Goal: Task Accomplishment & Management: Manage account settings

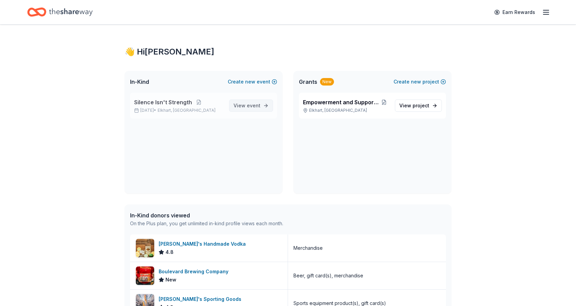
click at [264, 105] on link "View event" at bounding box center [251, 105] width 44 height 12
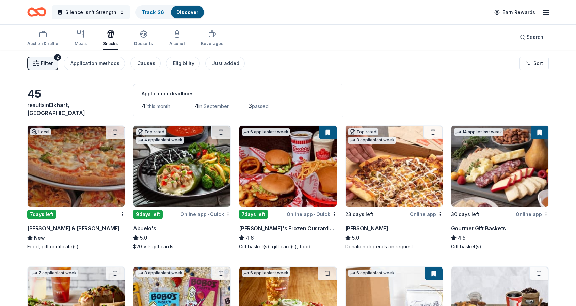
click at [82, 8] on span "Silence Isn't Strength" at bounding box center [90, 12] width 51 height 8
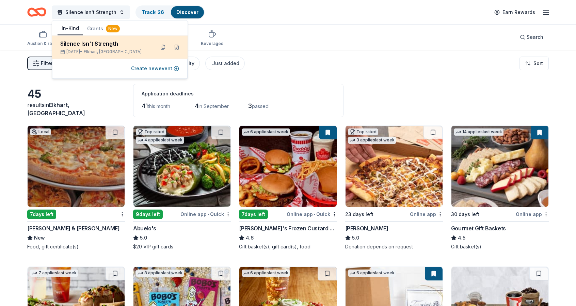
click at [100, 48] on div "Silence Isn't Strength [DATE] • [GEOGRAPHIC_DATA], [GEOGRAPHIC_DATA]" at bounding box center [104, 47] width 89 height 15
click at [95, 43] on div "Silence Isn't Strength" at bounding box center [104, 44] width 89 height 8
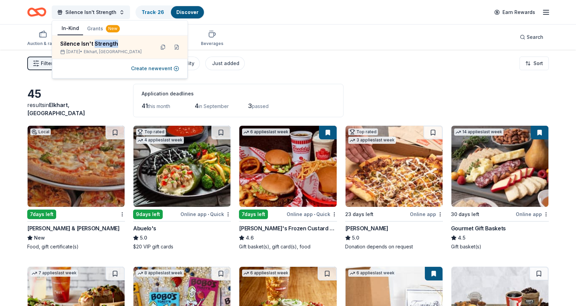
click at [332, 16] on div "Silence Isn't Strength Track · 26 Discover Earn Rewards" at bounding box center [288, 12] width 522 height 16
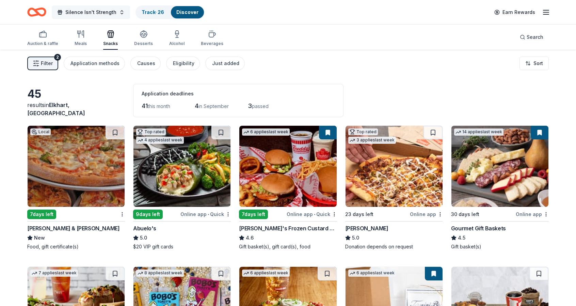
click at [77, 10] on span "Silence Isn't Strength" at bounding box center [90, 12] width 51 height 8
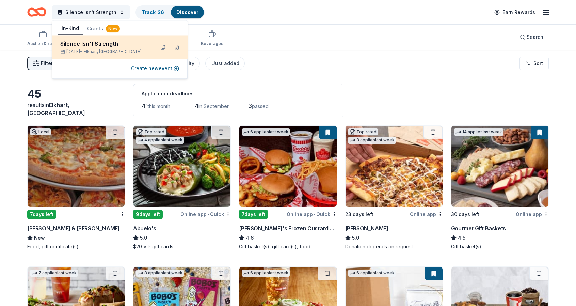
click at [89, 43] on div "Silence Isn't Strength" at bounding box center [104, 44] width 89 height 8
click at [176, 47] on button at bounding box center [176, 47] width 11 height 11
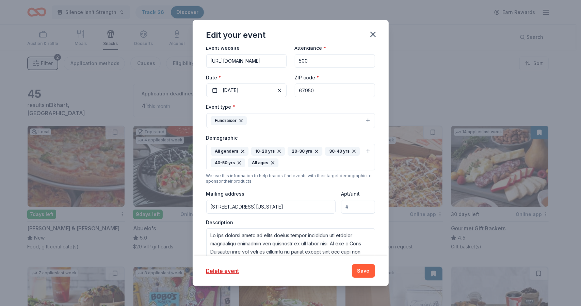
scroll to position [75, 0]
click at [362, 121] on button "Fundraiser" at bounding box center [290, 120] width 169 height 15
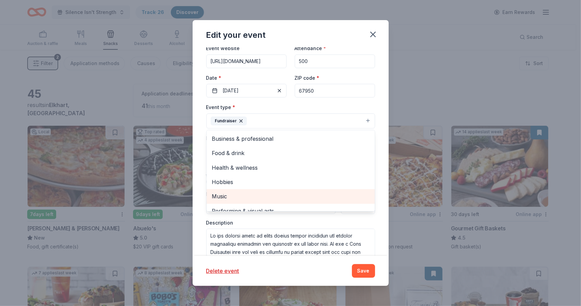
click at [312, 196] on span "Music" at bounding box center [290, 196] width 157 height 9
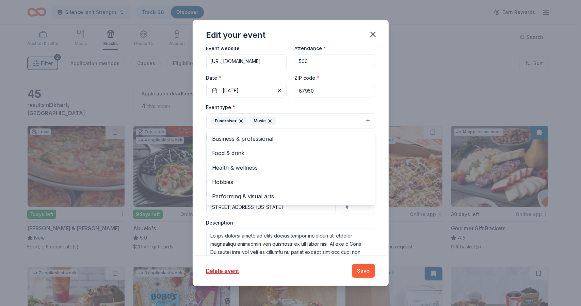
drag, startPoint x: 365, startPoint y: 148, endPoint x: 362, endPoint y: 212, distance: 64.5
click at [362, 212] on div "Event type * Fundraiser Music Business & professional Food & drink Health & wel…" at bounding box center [290, 181] width 169 height 156
click at [307, 163] on span "Health & wellness" at bounding box center [290, 167] width 157 height 9
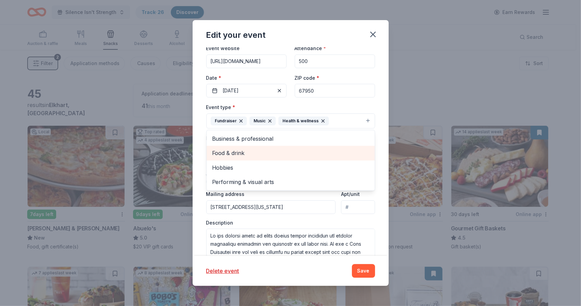
click at [302, 146] on div "Food & drink" at bounding box center [291, 153] width 168 height 14
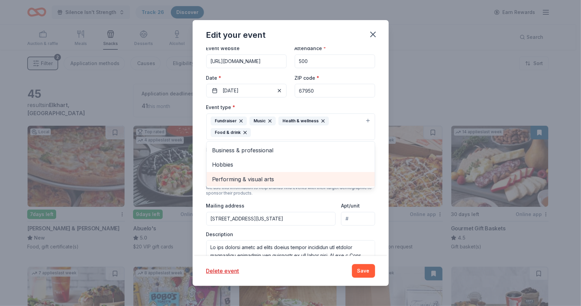
click at [344, 183] on div "Performing & visual arts" at bounding box center [291, 179] width 168 height 14
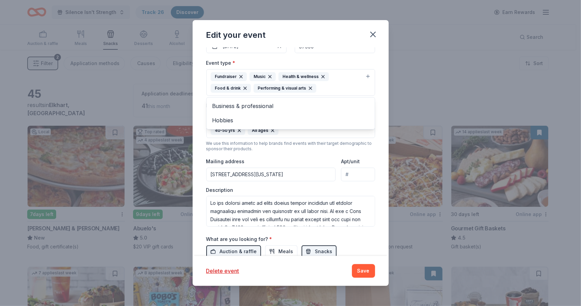
scroll to position [121, 0]
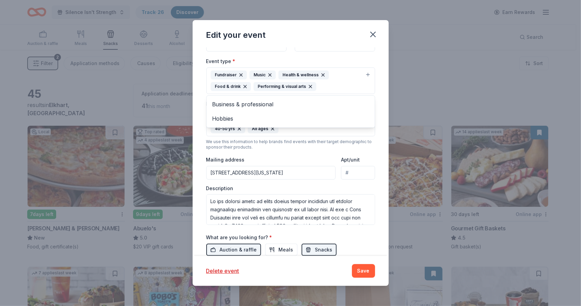
click at [360, 143] on div "Event type * Fundraiser Music Health & wellness Food & drink Performing & visua…" at bounding box center [290, 141] width 169 height 168
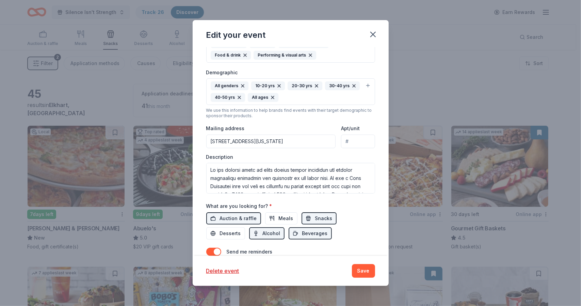
scroll to position [158, 0]
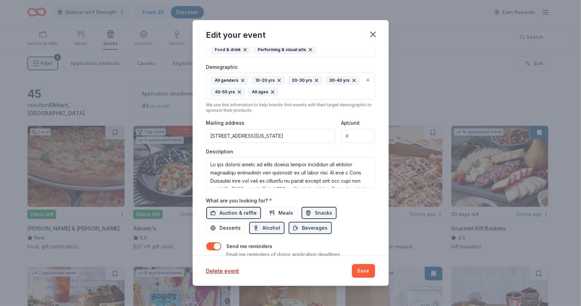
click at [383, 146] on div "Update donors you've applied to Let donors know of any updates you've made sinc…" at bounding box center [291, 151] width 196 height 208
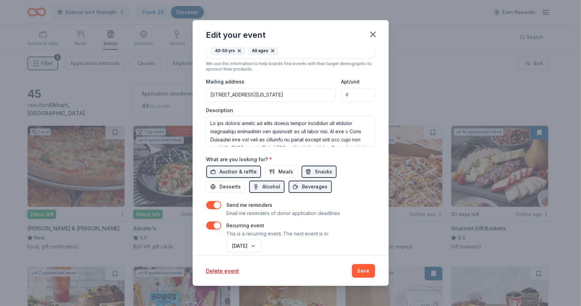
scroll to position [206, 0]
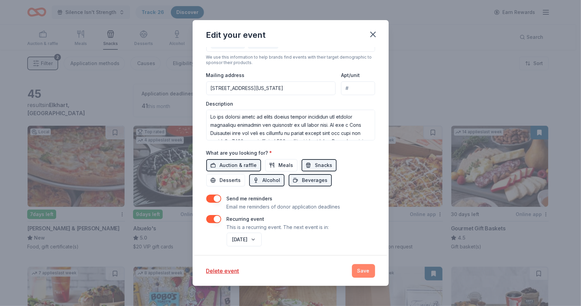
click at [365, 273] on button "Save" at bounding box center [363, 271] width 23 height 14
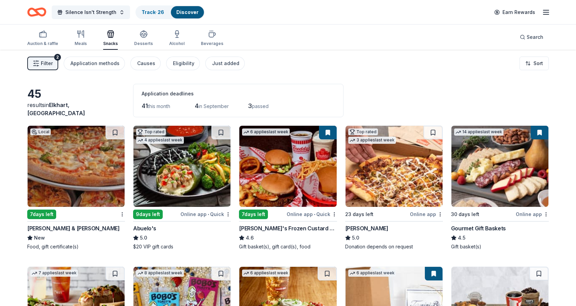
click at [544, 14] on line "button" at bounding box center [546, 14] width 5 height 0
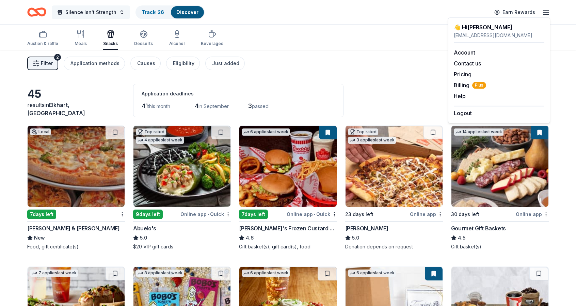
click at [98, 9] on span "Silence Isn't Strength" at bounding box center [90, 12] width 51 height 8
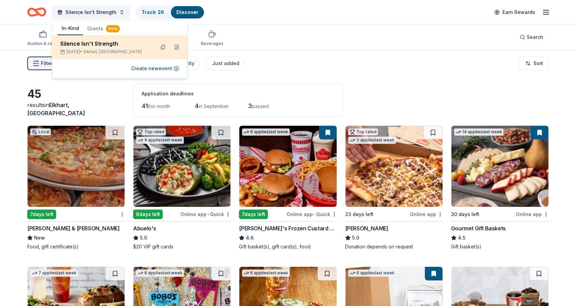
click at [92, 44] on div "Silence Isn't Strength" at bounding box center [104, 44] width 89 height 8
click at [164, 47] on button at bounding box center [163, 47] width 11 height 11
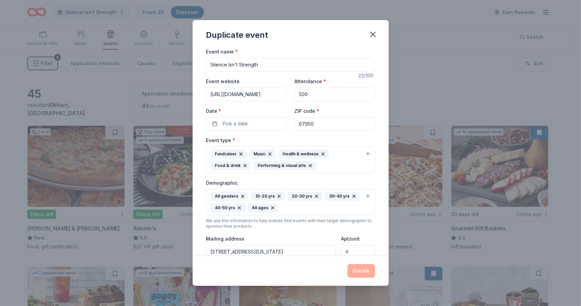
click at [272, 95] on input "[URL][DOMAIN_NAME]" at bounding box center [246, 95] width 80 height 14
click at [247, 120] on span "Pick a date" at bounding box center [235, 124] width 25 height 8
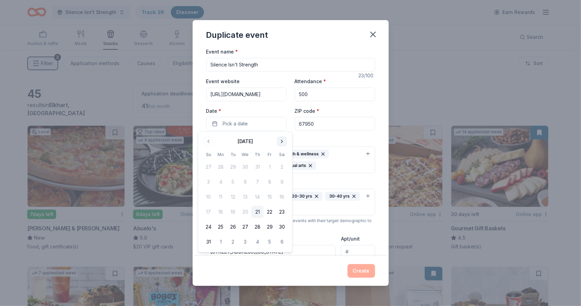
click at [283, 138] on button "Go to next month" at bounding box center [282, 142] width 10 height 10
click at [280, 212] on button "27" at bounding box center [282, 212] width 12 height 12
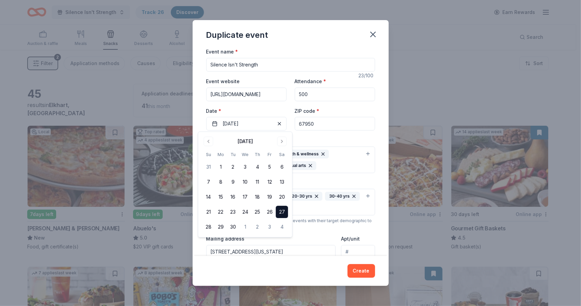
click at [443, 79] on div "Duplicate event Event name * Silence Isn't Strength 23 /100 Event website [URL]…" at bounding box center [290, 153] width 581 height 306
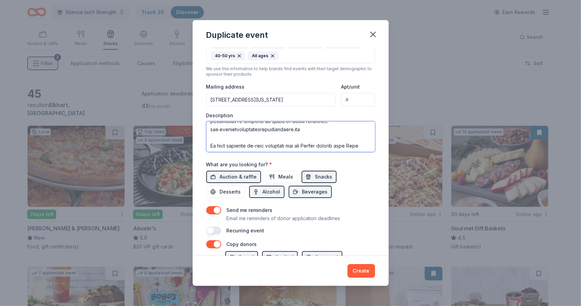
scroll to position [131, 0]
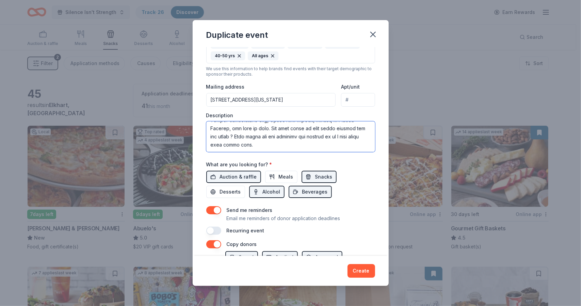
drag, startPoint x: 362, startPoint y: 149, endPoint x: 367, endPoint y: 198, distance: 49.2
click at [367, 198] on div "Event name * Silence Isn't Strength 23 /100 Event website [URL][DOMAIN_NAME] At…" at bounding box center [290, 64] width 169 height 339
click at [310, 146] on textarea at bounding box center [290, 136] width 169 height 31
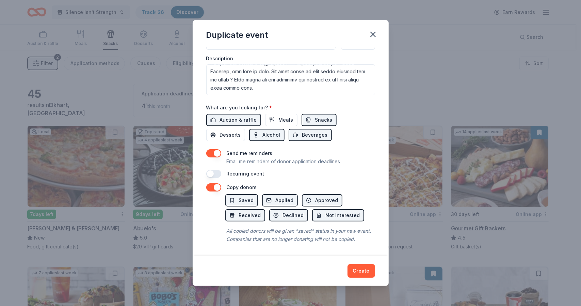
scroll to position [204, 0]
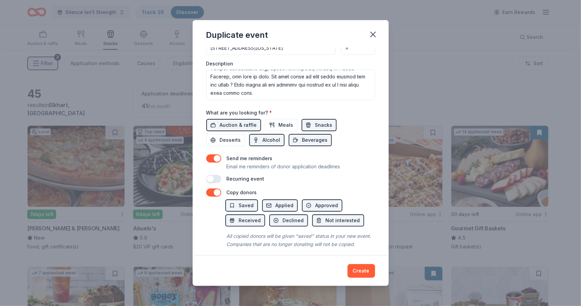
click at [214, 175] on button "button" at bounding box center [213, 179] width 15 height 8
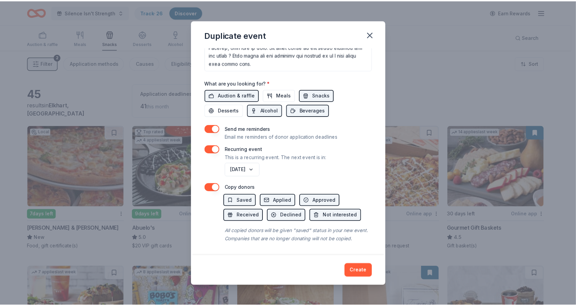
scroll to position [236, 0]
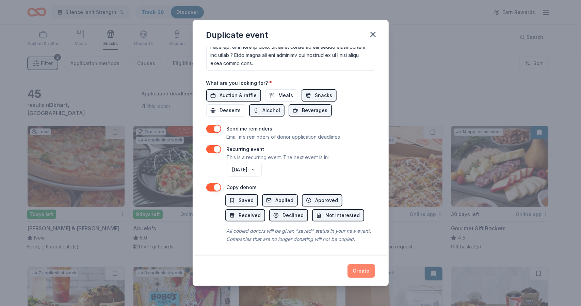
click at [361, 265] on button "Create" at bounding box center [362, 271] width 28 height 14
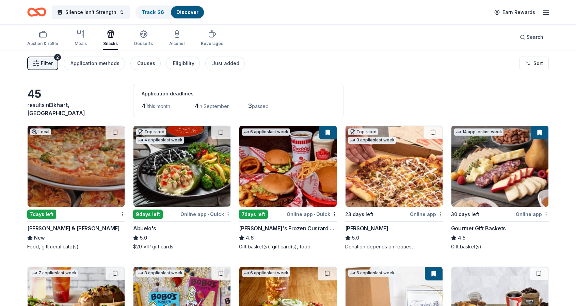
scroll to position [0, 0]
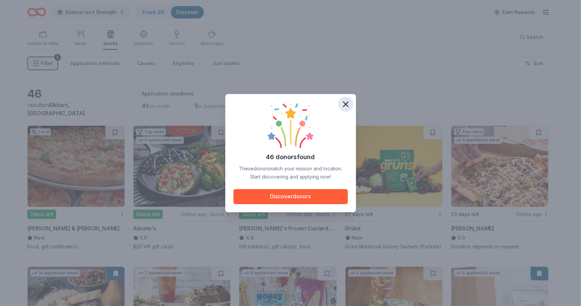
click at [349, 99] on icon "button" at bounding box center [346, 104] width 10 height 10
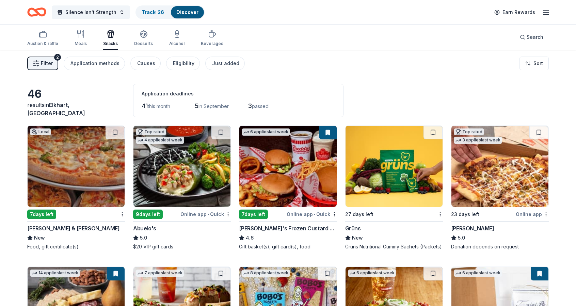
click at [545, 11] on icon "button" at bounding box center [546, 12] width 8 height 8
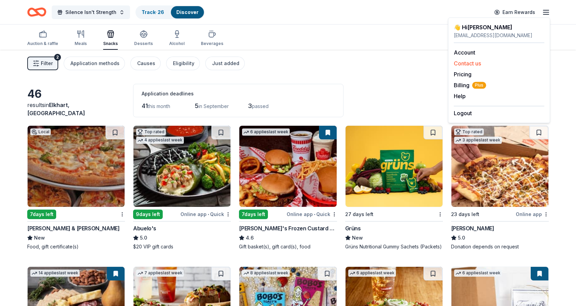
click at [463, 63] on button "Contact us" at bounding box center [467, 63] width 27 height 8
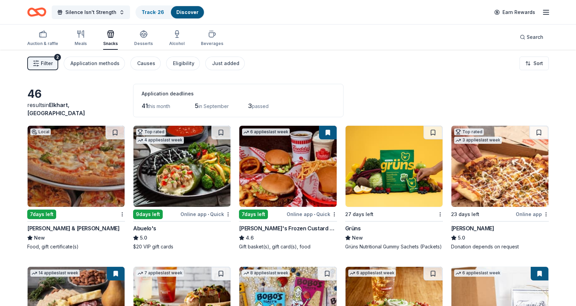
click at [544, 10] on line "button" at bounding box center [546, 10] width 5 height 0
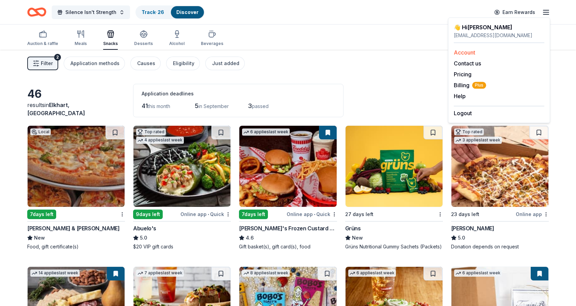
click at [471, 50] on link "Account" at bounding box center [464, 52] width 21 height 7
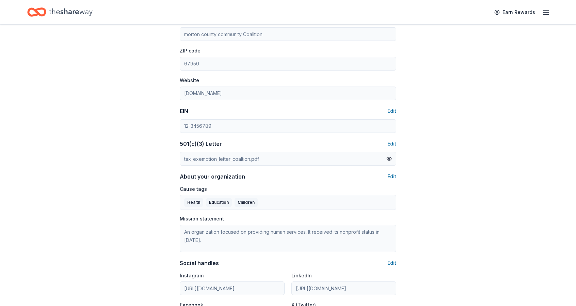
scroll to position [259, 0]
click at [389, 103] on div "Organization profile Edit Organization name morton county community Coalition Z…" at bounding box center [288, 160] width 217 height 328
click at [392, 109] on button "Edit" at bounding box center [392, 110] width 9 height 8
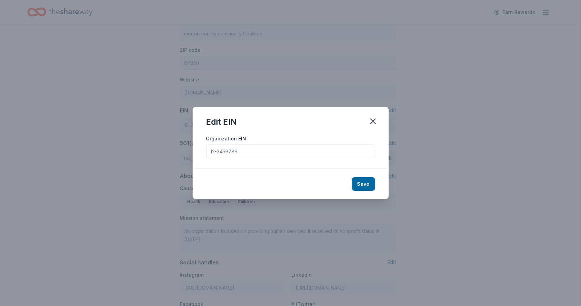
click at [309, 157] on input "Organization EIN" at bounding box center [290, 151] width 169 height 14
type input "[US_EMPLOYER_IDENTIFICATION_NUMBER]"
click at [361, 185] on button "Save" at bounding box center [363, 184] width 23 height 14
type input "[US_EMPLOYER_IDENTIFICATION_NUMBER]"
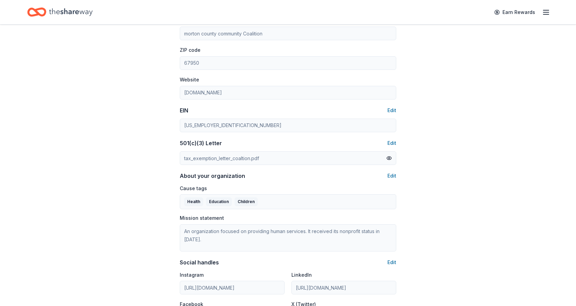
click at [368, 184] on div "Cause tags Health Education Children" at bounding box center [288, 197] width 217 height 26
click at [478, 224] on div "Account About me Profile Edit First name [PERSON_NAME] Last name [PERSON_NAME] …" at bounding box center [288, 70] width 576 height 609
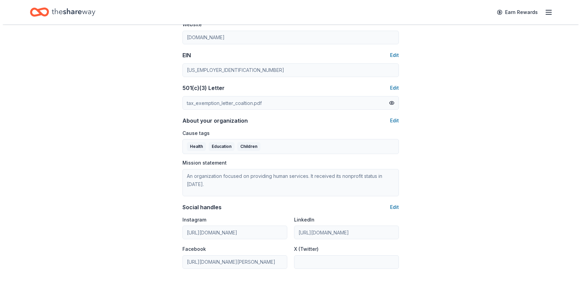
scroll to position [307, 0]
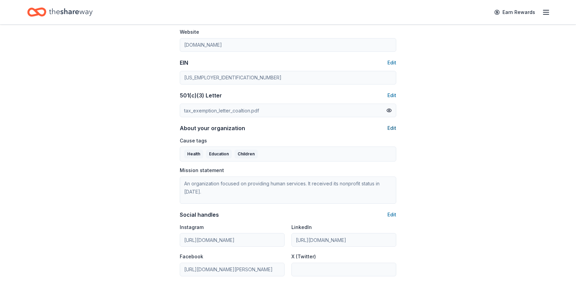
click at [389, 126] on button "Edit" at bounding box center [392, 128] width 9 height 8
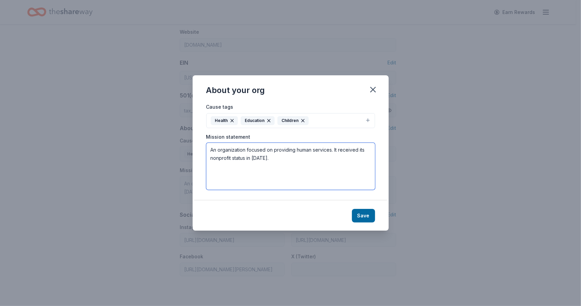
click at [274, 162] on textarea "An organization focused on providing human services. It received its nonprofit …" at bounding box center [290, 166] width 169 height 47
click at [327, 179] on textarea "An organization focused on providing human services. It received its nonprofit …" at bounding box center [290, 166] width 169 height 47
click at [303, 173] on textarea "An organization focused on providing human services. It received its nonprofit …" at bounding box center [290, 166] width 169 height 47
click at [258, 184] on textarea "An organization focused on providing human services. It received its nonprofit …" at bounding box center [290, 166] width 169 height 47
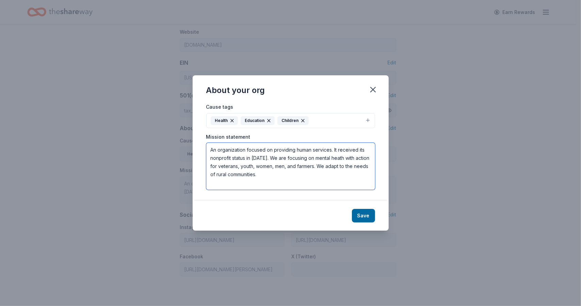
paste textarea "The Morton County Community Coalition unites community partners to [PERSON_NAME…"
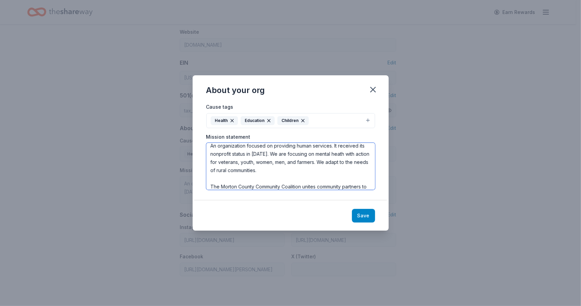
type textarea "An organization focused on providing human services. It received its nonprofit …"
click at [366, 215] on button "Save" at bounding box center [363, 216] width 23 height 14
type textarea "An organization focused on providing human services. It received its nonprofit …"
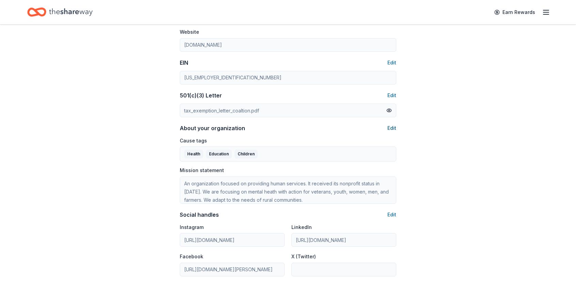
click at [394, 128] on button "Edit" at bounding box center [392, 128] width 9 height 8
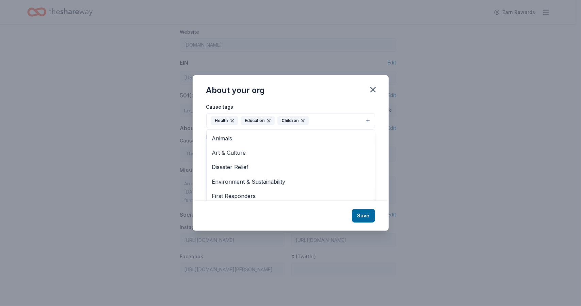
click at [325, 118] on button "Health Education Children" at bounding box center [290, 120] width 169 height 15
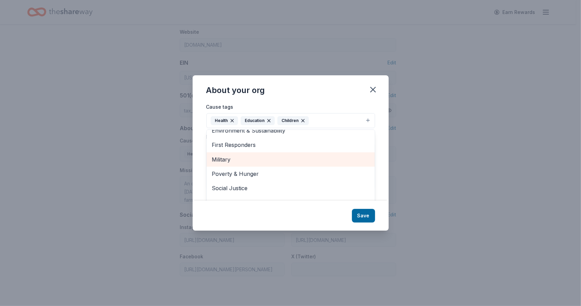
click at [254, 161] on span "Military" at bounding box center [290, 159] width 157 height 9
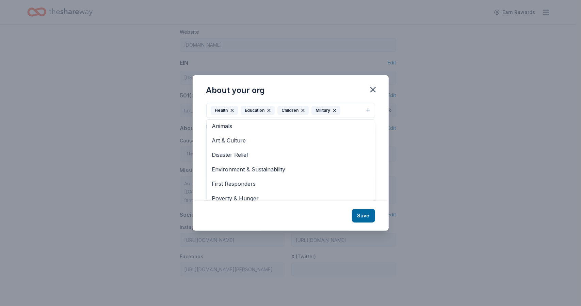
scroll to position [0, 0]
click at [371, 213] on div "About your org Cause tags Health Education Children Military Animals Art & Cult…" at bounding box center [291, 152] width 196 height 155
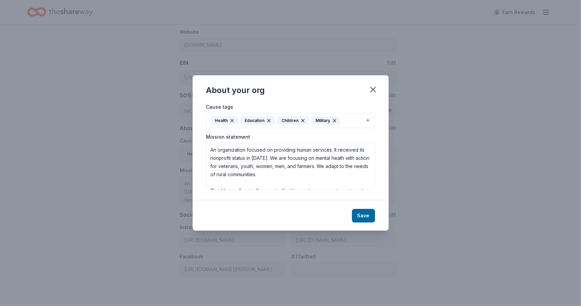
click at [371, 213] on button "Save" at bounding box center [363, 216] width 23 height 14
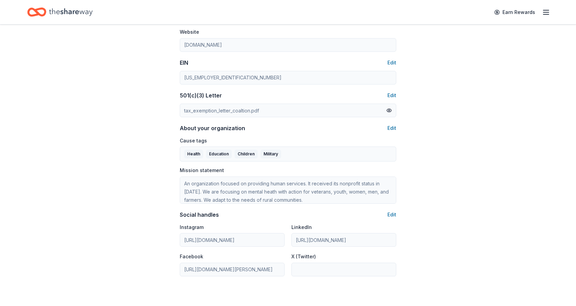
click at [497, 163] on div "Account About me Profile Edit First name [PERSON_NAME] Last name [PERSON_NAME] …" at bounding box center [288, 22] width 576 height 609
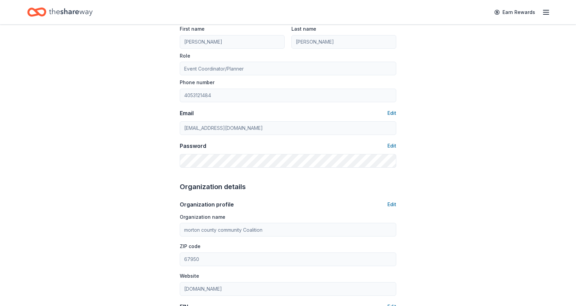
scroll to position [61, 0]
click at [392, 205] on button "Edit" at bounding box center [392, 206] width 9 height 8
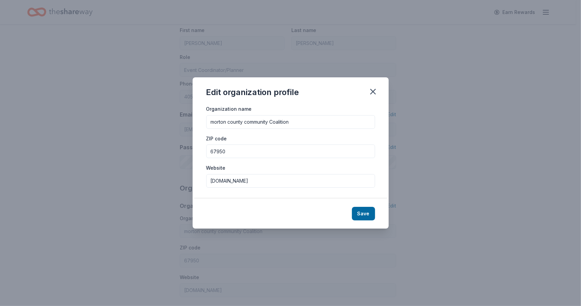
click at [214, 123] on input "morton county community Coalition" at bounding box center [290, 122] width 169 height 14
type input "Morton County Community Coalition"
click at [364, 211] on button "Save" at bounding box center [363, 214] width 23 height 14
type input "Morton County Community Coalition"
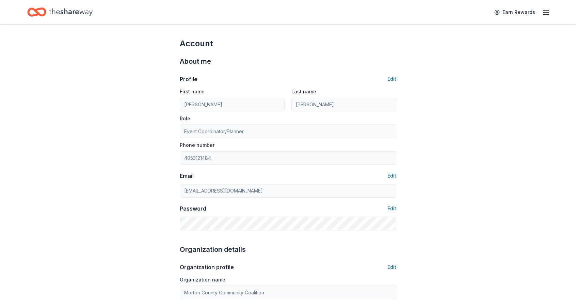
scroll to position [0, 0]
click at [544, 15] on icon "button" at bounding box center [546, 12] width 8 height 8
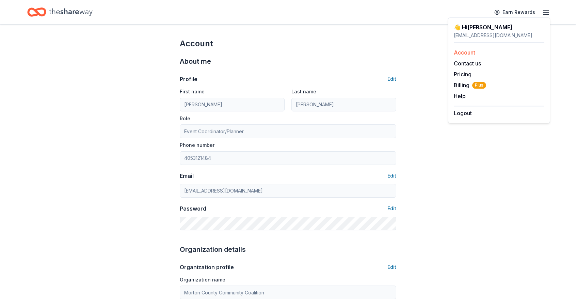
click at [472, 49] on link "Account" at bounding box center [464, 52] width 21 height 7
click at [450, 17] on div "Earn Rewards" at bounding box center [288, 12] width 522 height 16
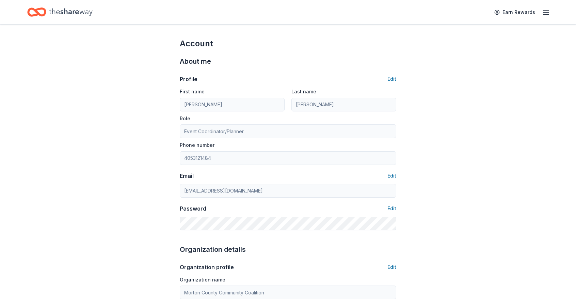
click at [69, 12] on icon "Home" at bounding box center [71, 12] width 44 height 14
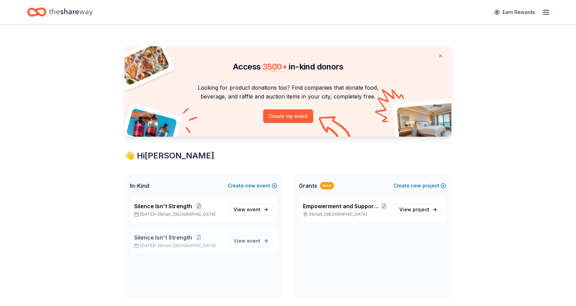
click at [163, 238] on span "Silence Isn't Strength" at bounding box center [163, 237] width 58 height 8
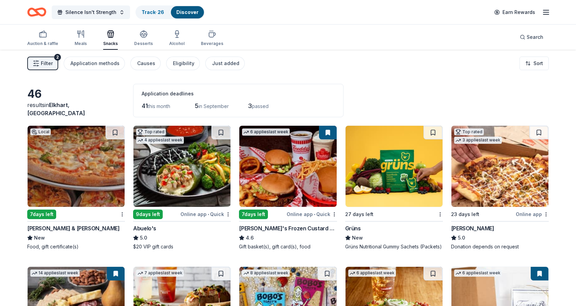
scroll to position [1266, 0]
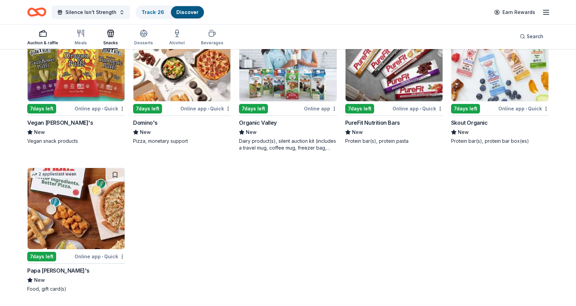
click at [41, 40] on div "Auction & raffle" at bounding box center [42, 37] width 31 height 16
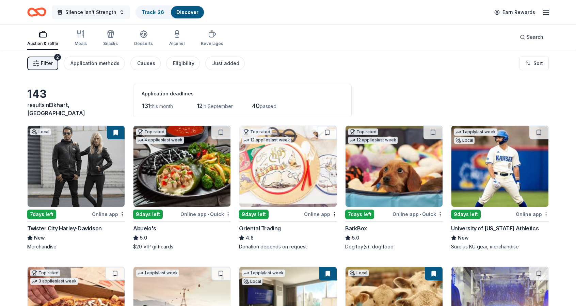
click at [96, 14] on span "Silence Isn't Strength" at bounding box center [90, 12] width 51 height 8
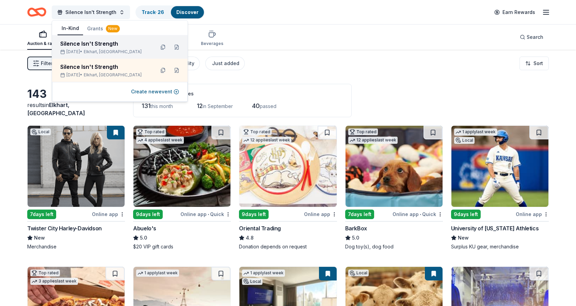
click at [96, 51] on span "Elkhart, [GEOGRAPHIC_DATA]" at bounding box center [113, 51] width 58 height 5
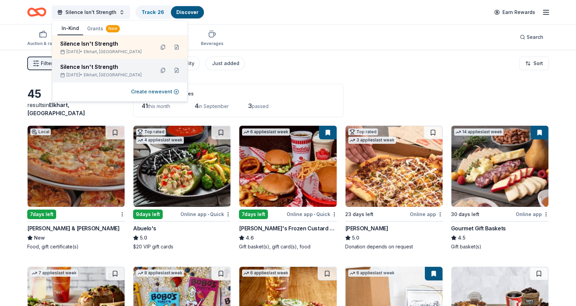
click at [98, 70] on div "Silence Isn't Strength" at bounding box center [104, 67] width 89 height 8
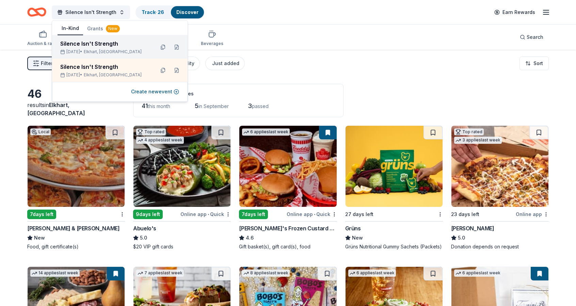
click at [124, 47] on div "Silence Isn't Strength" at bounding box center [104, 44] width 89 height 8
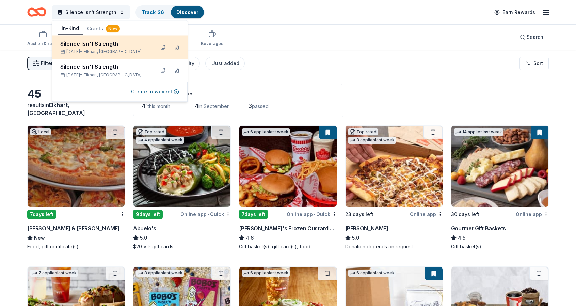
click at [78, 39] on div "Silence Isn't Strength [DATE] • [GEOGRAPHIC_DATA], [GEOGRAPHIC_DATA]" at bounding box center [120, 46] width 136 height 23
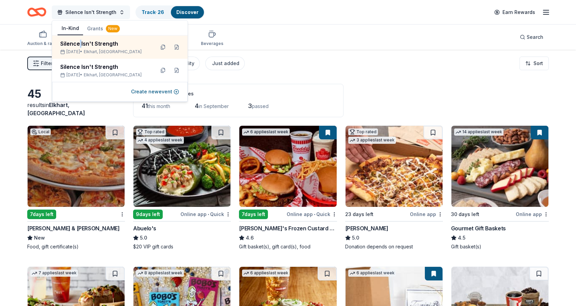
click at [94, 12] on span "Silence Isn't Strength" at bounding box center [90, 12] width 51 height 8
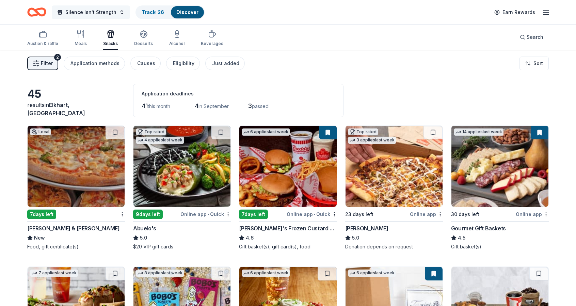
click at [94, 12] on span "Silence Isn't Strength" at bounding box center [90, 12] width 51 height 8
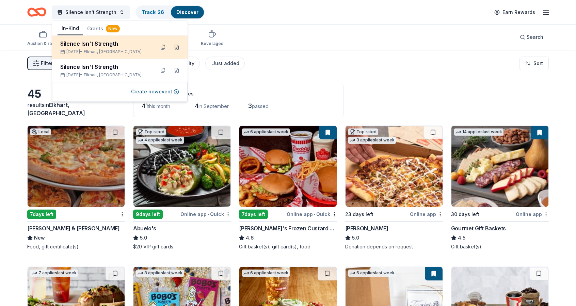
click at [177, 44] on button at bounding box center [176, 47] width 11 height 11
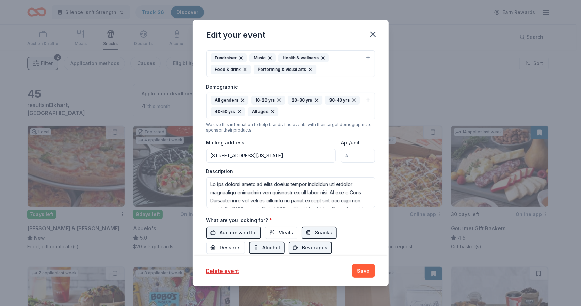
scroll to position [206, 0]
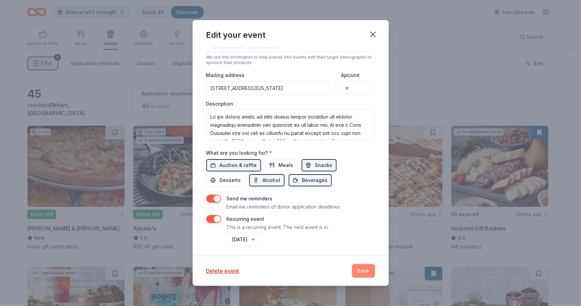
click at [362, 274] on button "Save" at bounding box center [363, 271] width 23 height 14
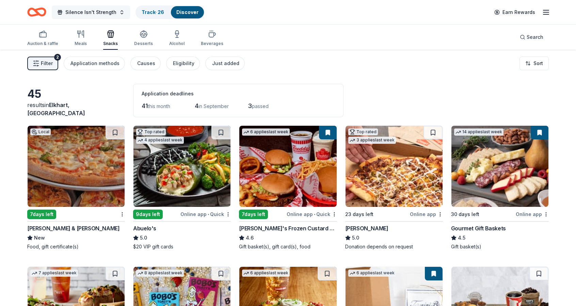
click at [91, 13] on span "Silence Isn't Strength" at bounding box center [90, 12] width 51 height 8
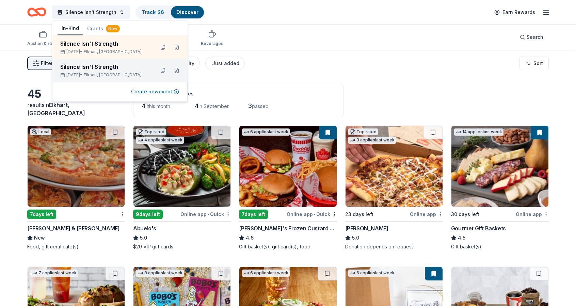
click at [87, 68] on div "Silence Isn't Strength" at bounding box center [104, 67] width 89 height 8
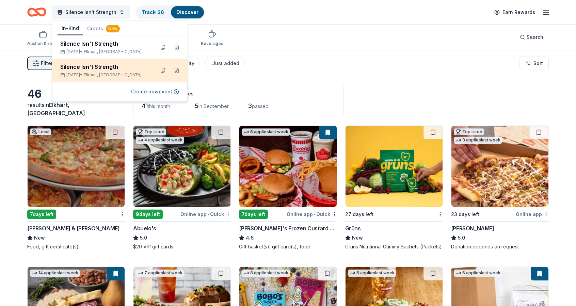
click at [106, 64] on div "Silence Isn't Strength" at bounding box center [104, 67] width 89 height 8
click at [69, 66] on div "Silence Isn't Strength" at bounding box center [104, 67] width 89 height 8
click at [72, 74] on div "[DATE] • [GEOGRAPHIC_DATA], [GEOGRAPHIC_DATA]" at bounding box center [104, 74] width 89 height 5
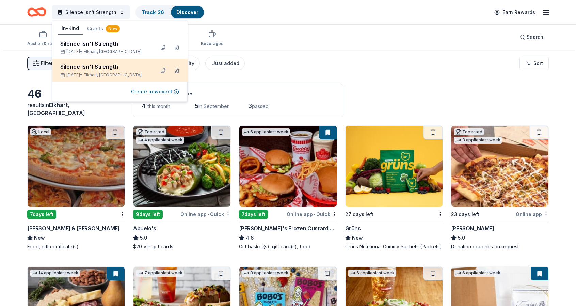
click at [116, 73] on span "Elkhart, [GEOGRAPHIC_DATA]" at bounding box center [113, 74] width 58 height 5
click at [176, 69] on button at bounding box center [176, 70] width 11 height 11
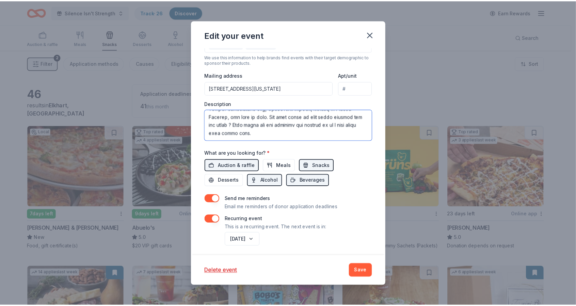
scroll to position [131, 0]
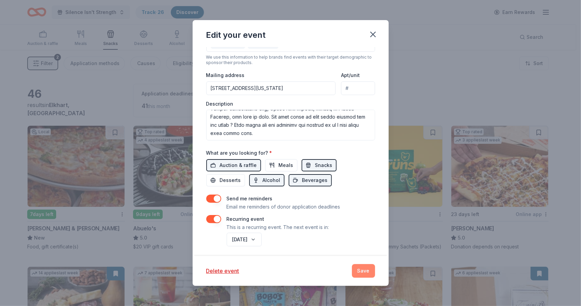
click at [364, 272] on button "Save" at bounding box center [363, 271] width 23 height 14
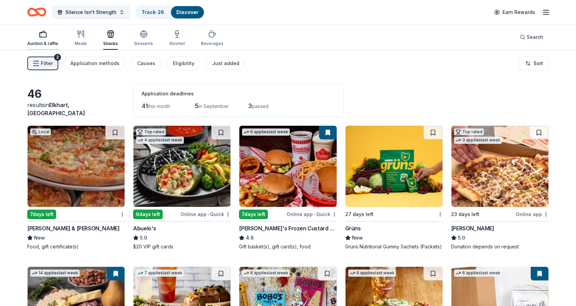
click at [42, 35] on icon "button" at bounding box center [43, 34] width 8 height 8
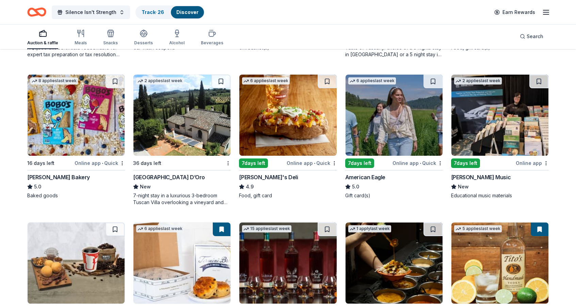
scroll to position [729, 0]
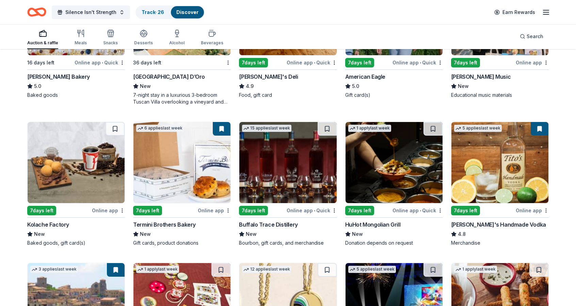
drag, startPoint x: 575, startPoint y: 224, endPoint x: 576, endPoint y: 247, distance: 22.5
click at [499, 190] on img at bounding box center [500, 162] width 97 height 81
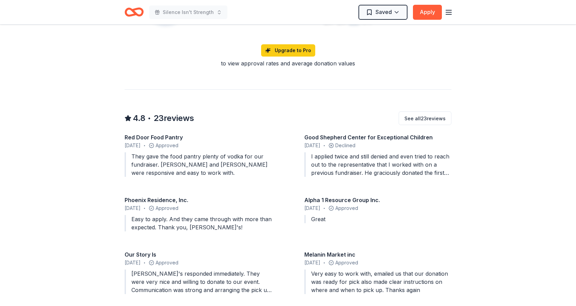
scroll to position [569, 0]
